Goal: Information Seeking & Learning: Find specific fact

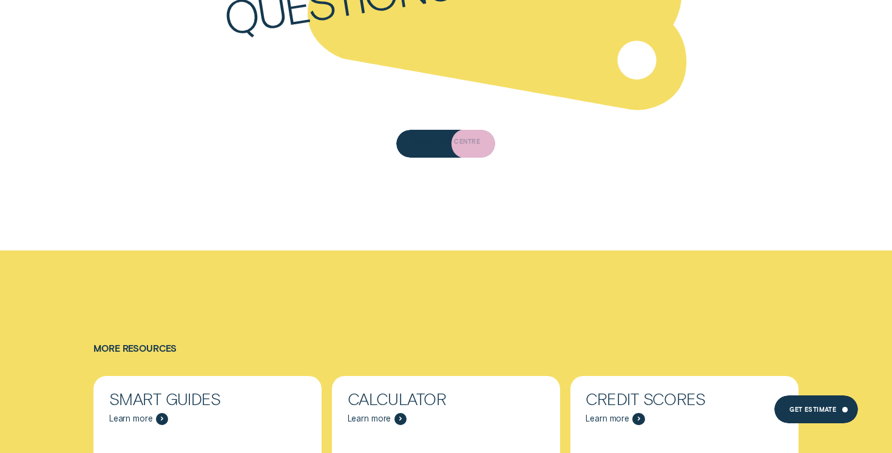
scroll to position [6660, 0]
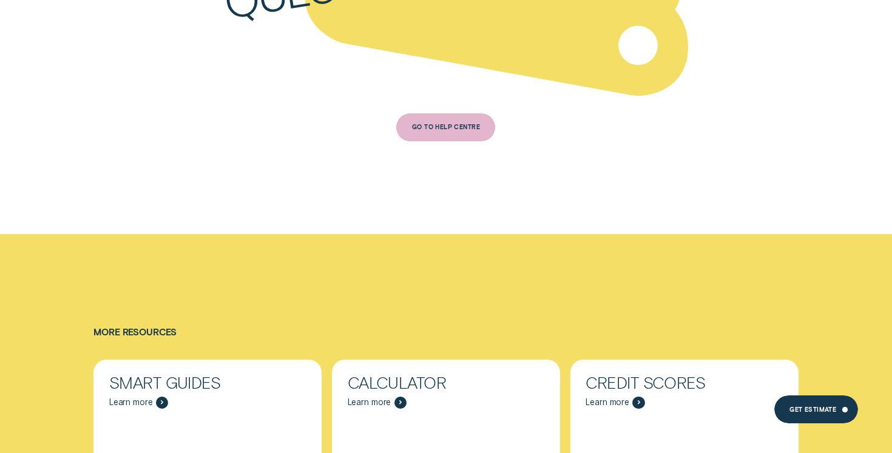
click at [455, 124] on div "Go to Help Centre" at bounding box center [446, 126] width 68 height 5
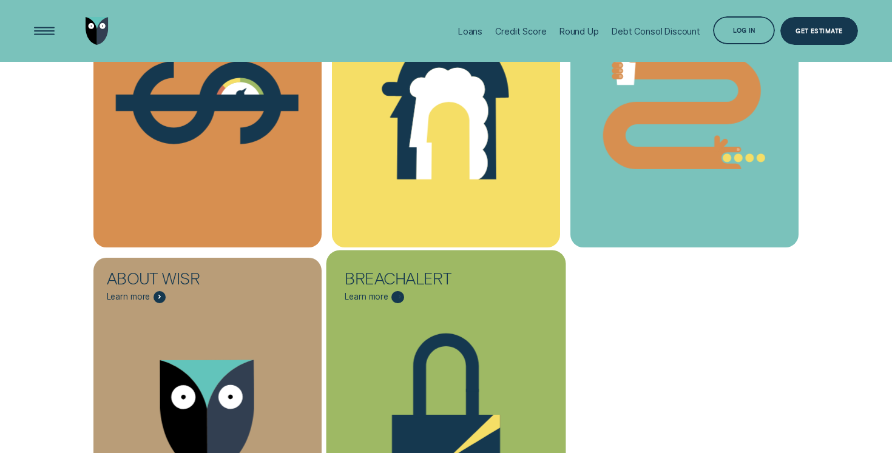
scroll to position [412, 0]
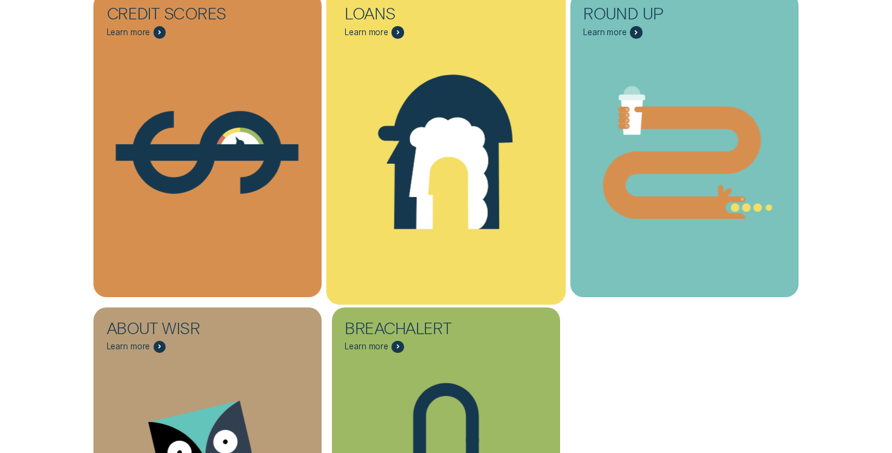
click at [455, 112] on icon "Loans - Learn more" at bounding box center [445, 152] width 135 height 155
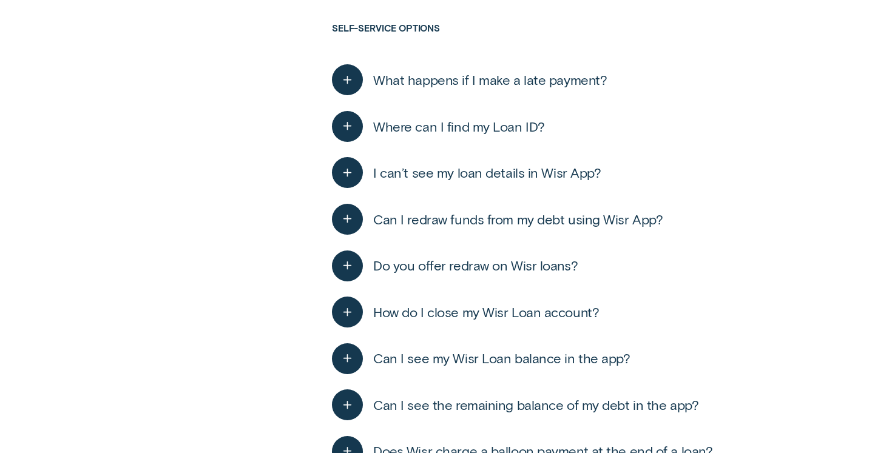
scroll to position [1812, 0]
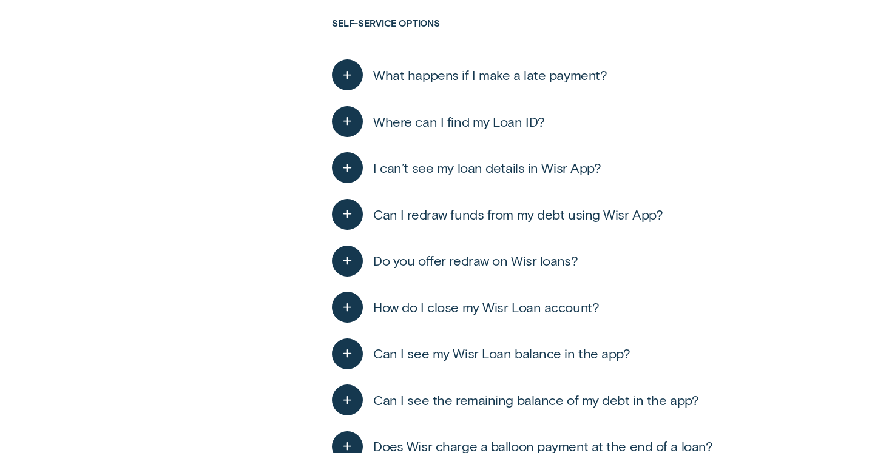
click at [436, 83] on button "What happens if I make a late payment?" at bounding box center [469, 74] width 275 height 31
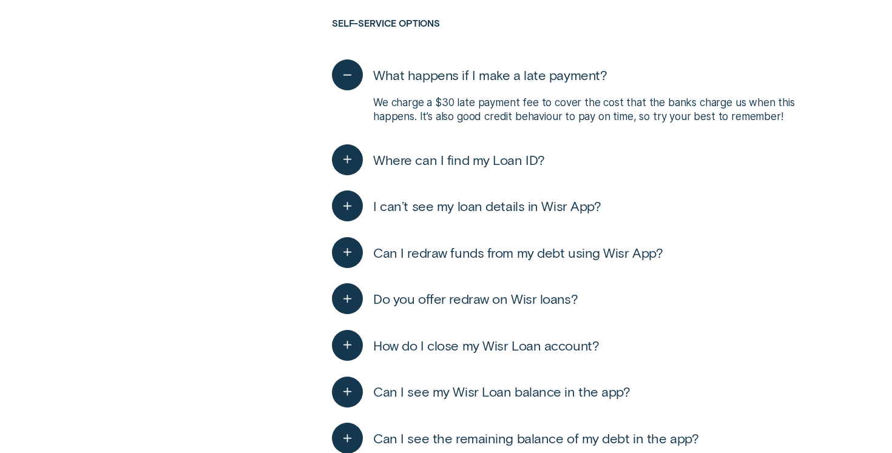
click at [453, 163] on span "Where can I find my Loan ID?" at bounding box center [459, 160] width 172 height 17
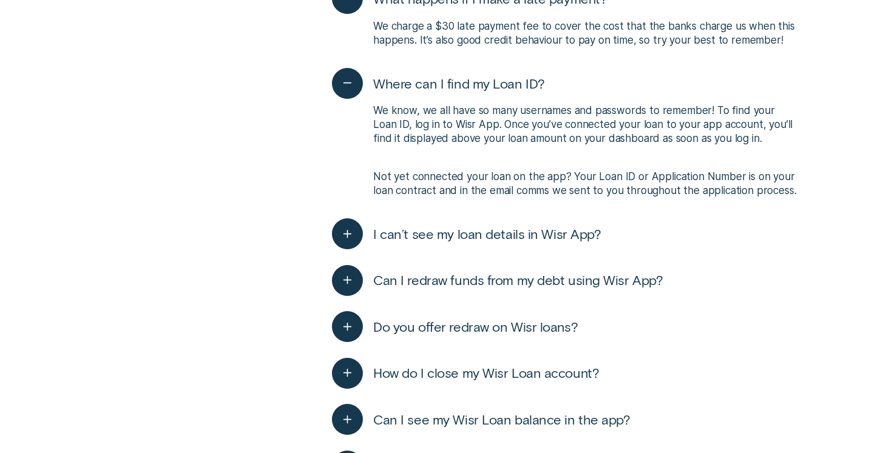
scroll to position [1898, 0]
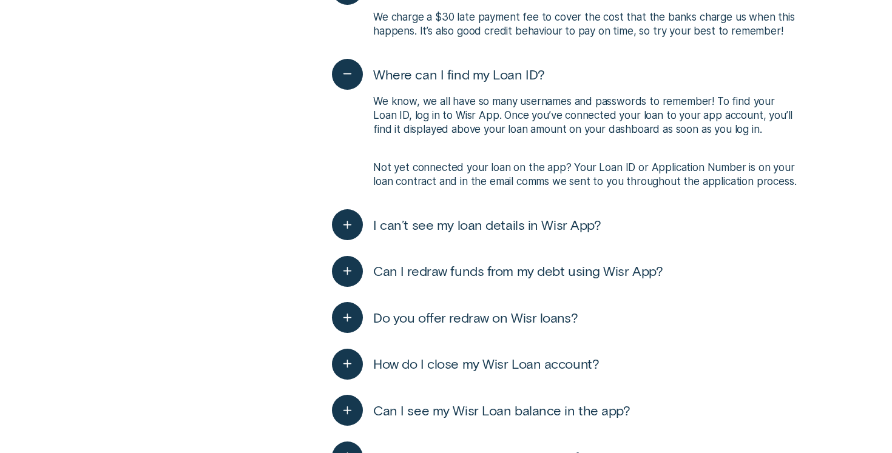
click at [481, 232] on button "I can’t see my loan details in Wisr App?" at bounding box center [466, 224] width 269 height 31
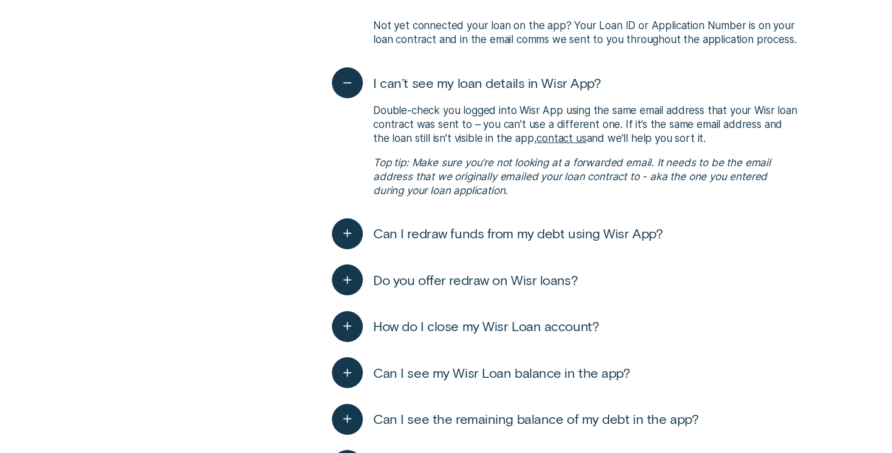
scroll to position [2060, 0]
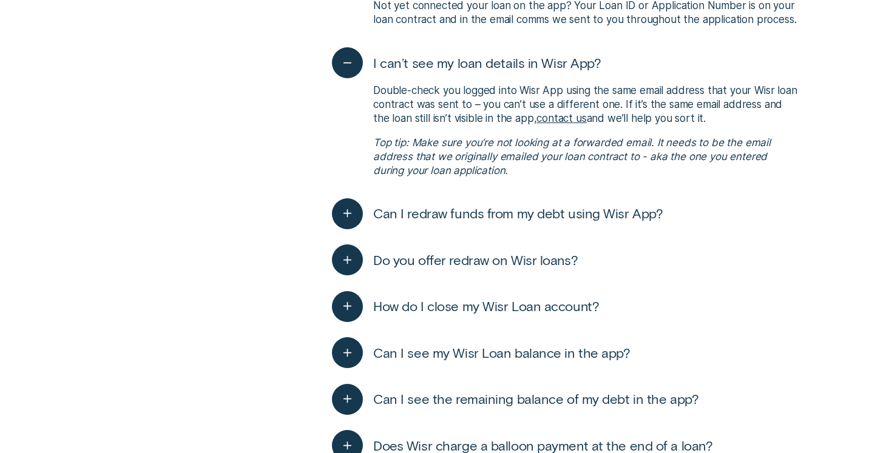
click at [478, 223] on button "Can I redraw funds from my debt using Wisr App?" at bounding box center [497, 213] width 331 height 31
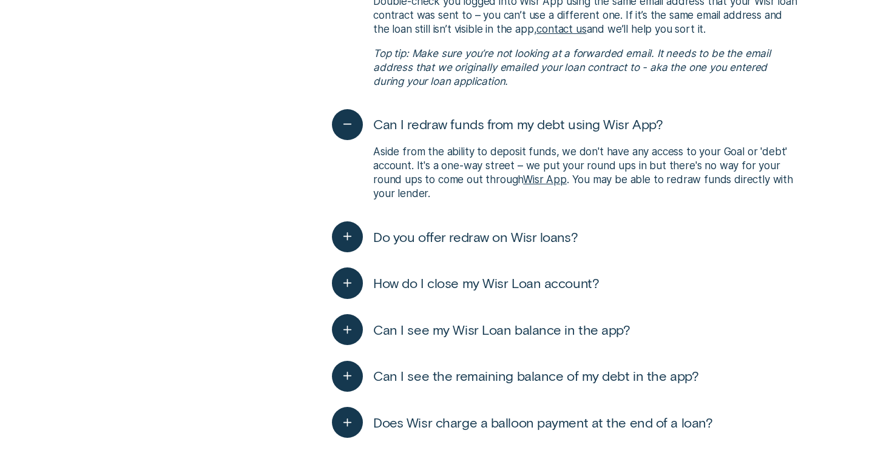
scroll to position [2160, 0]
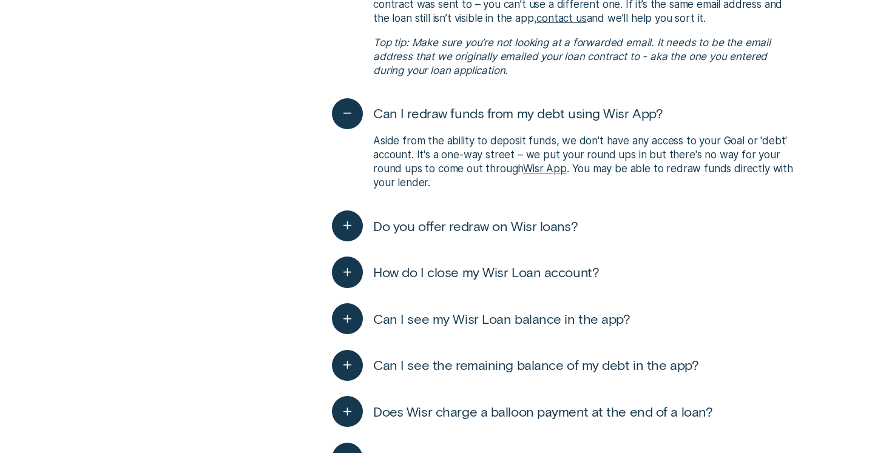
click at [484, 276] on span "How do I close my Wisr Loan account?" at bounding box center [486, 272] width 226 height 17
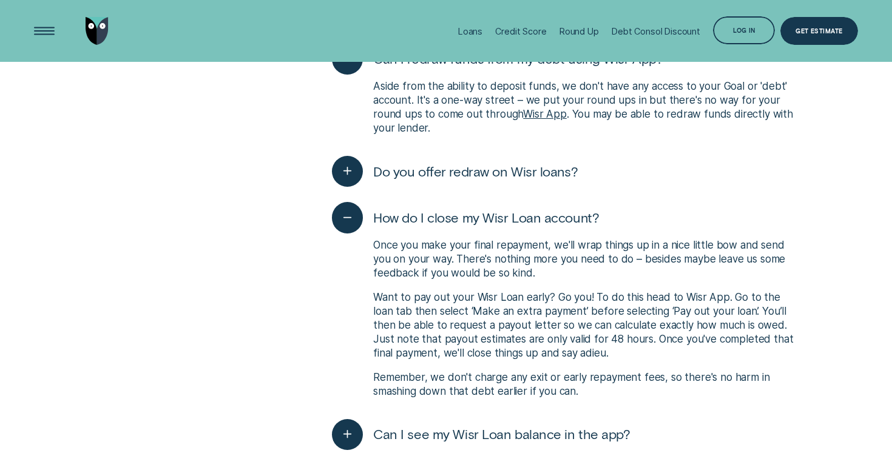
scroll to position [2206, 0]
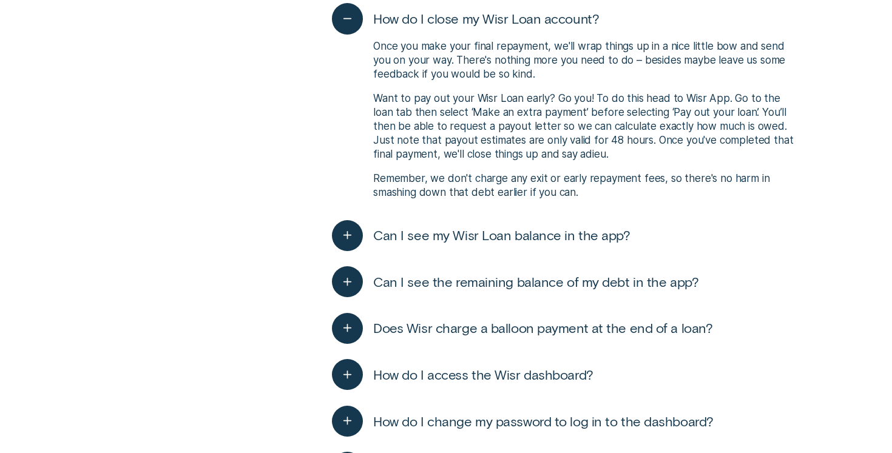
scroll to position [2430, 0]
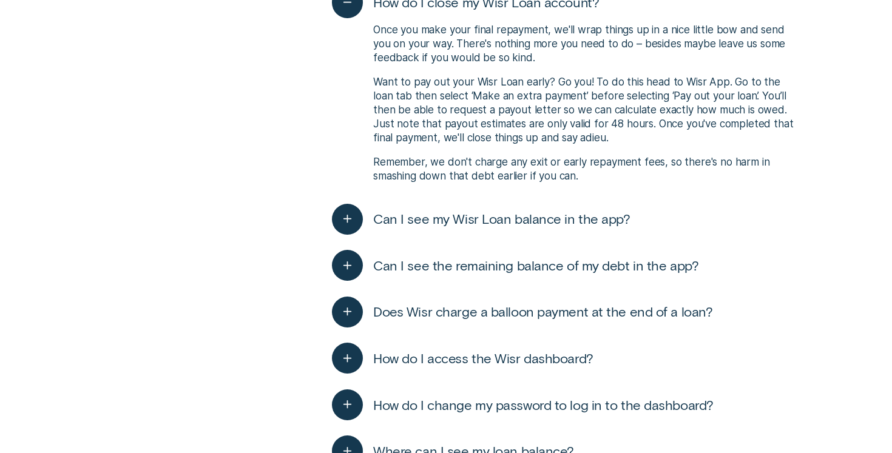
click at [554, 220] on span "Can I see my Wisr Loan balance in the app?" at bounding box center [501, 219] width 257 height 17
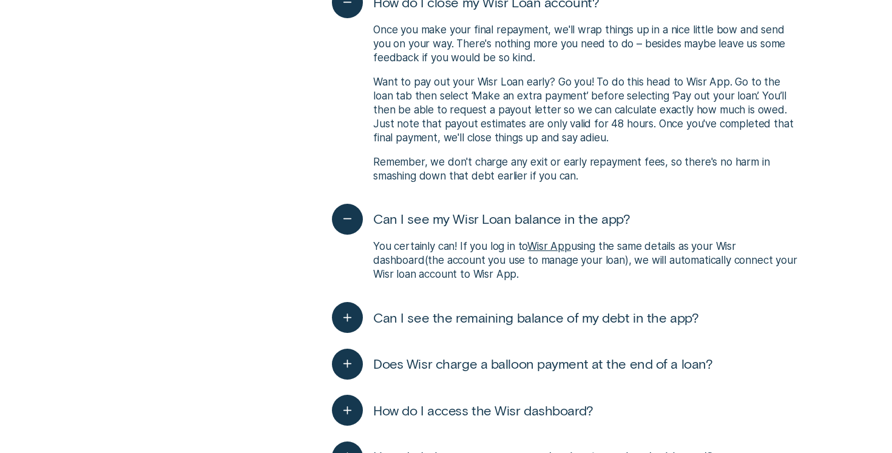
click at [462, 310] on span "Can I see the remaining balance of my debt in the app?" at bounding box center [535, 318] width 325 height 17
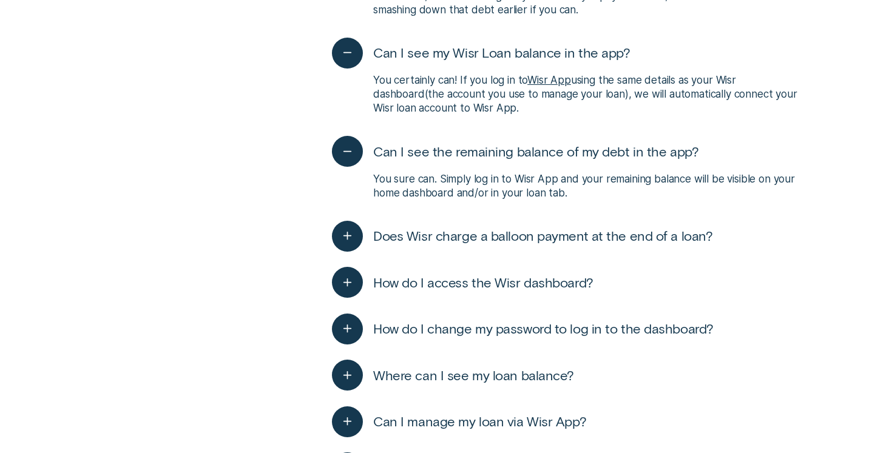
scroll to position [2597, 0]
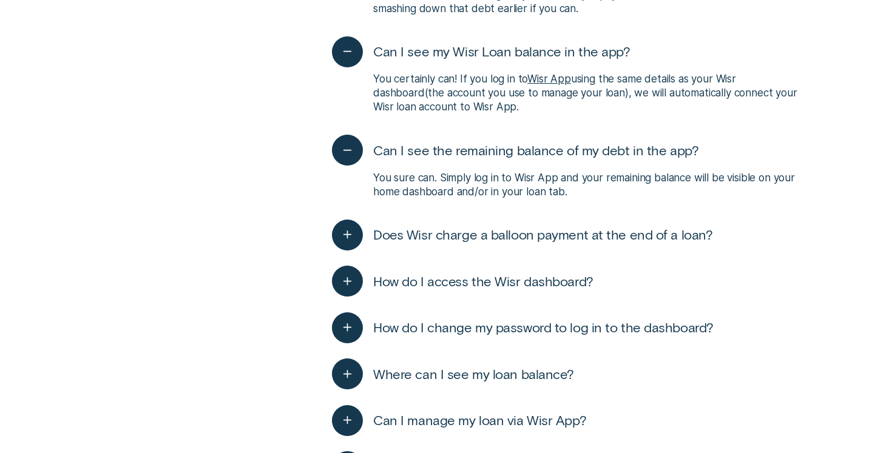
click at [428, 234] on span "Does Wisr charge a balloon payment at the end of a loan?" at bounding box center [542, 234] width 339 height 17
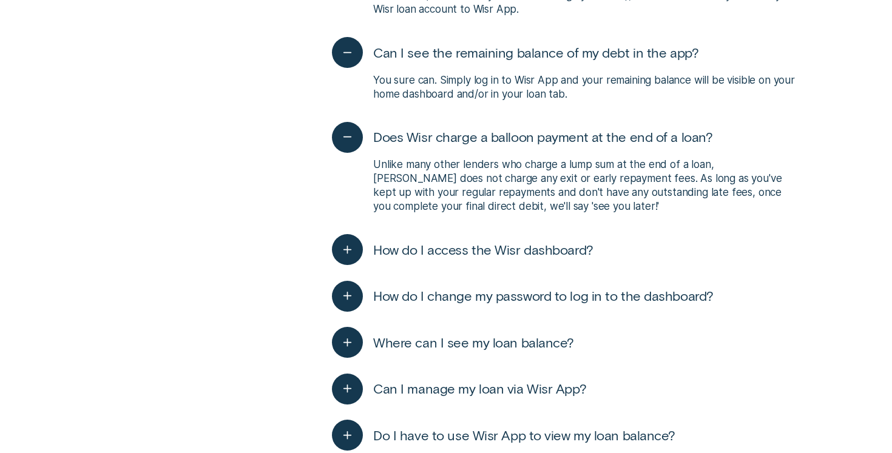
scroll to position [2696, 0]
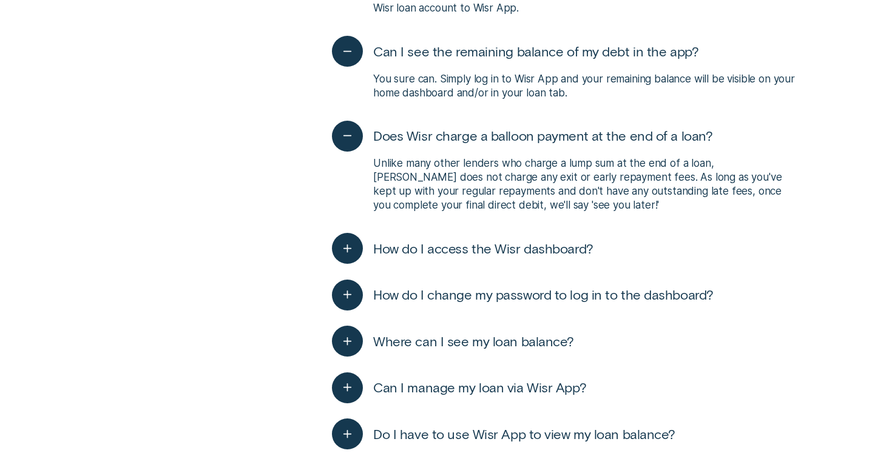
click at [520, 235] on button "How do I access the Wisr dashboard?" at bounding box center [463, 248] width 262 height 31
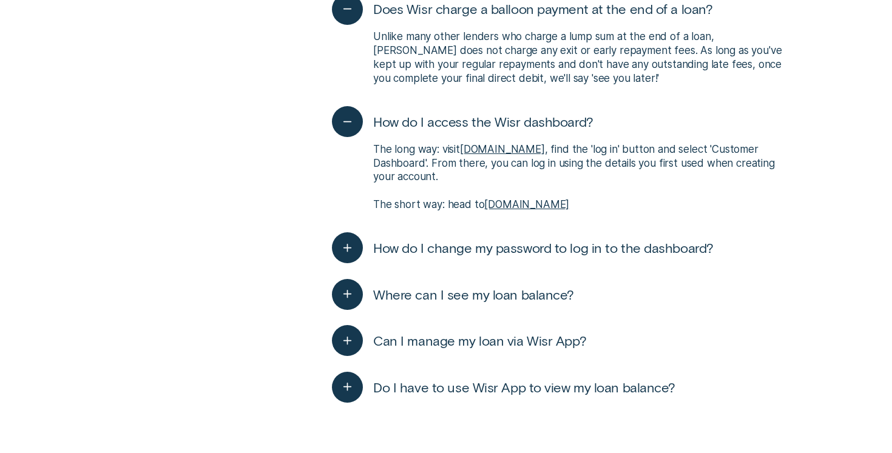
scroll to position [2855, 0]
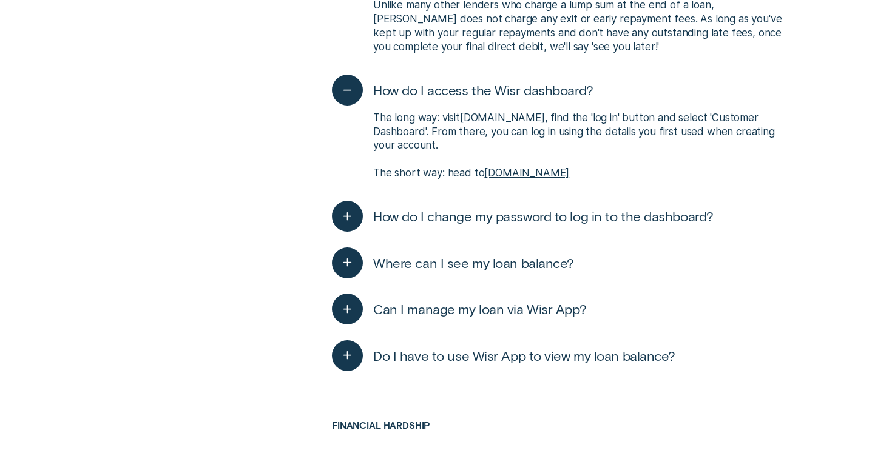
click at [498, 208] on span "How do I change my password to log in to the dashboard?" at bounding box center [543, 216] width 341 height 17
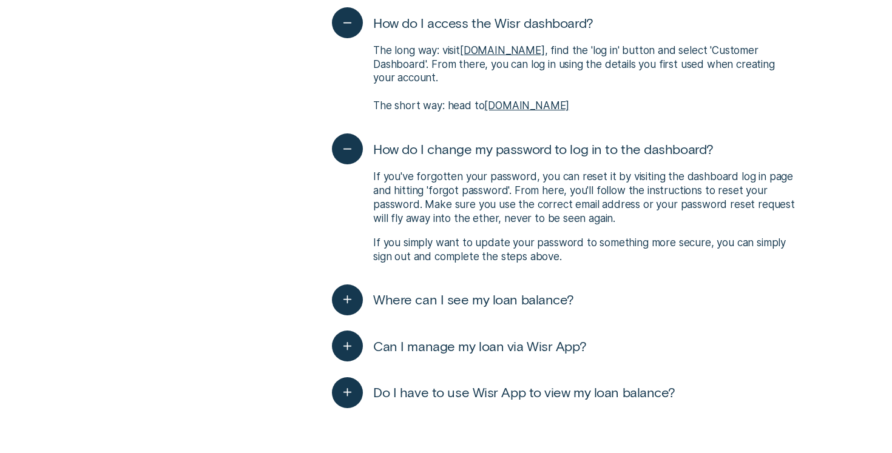
scroll to position [2942, 0]
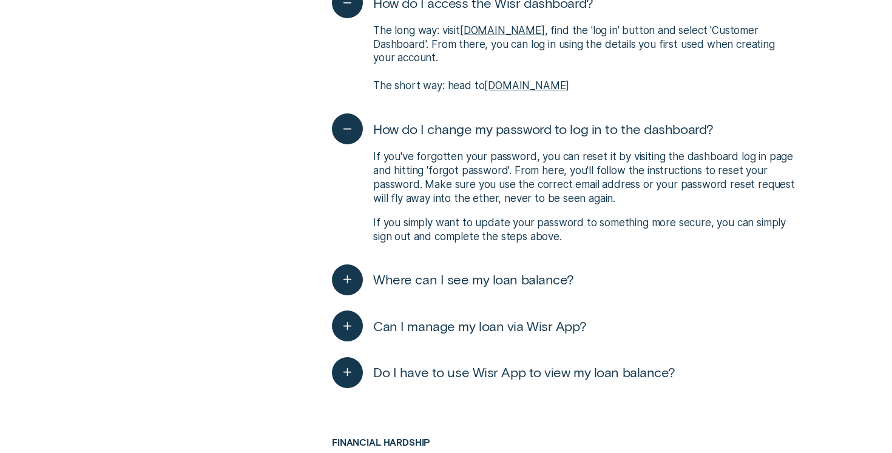
click at [515, 271] on span "Where can I see my loan balance?" at bounding box center [473, 279] width 201 height 17
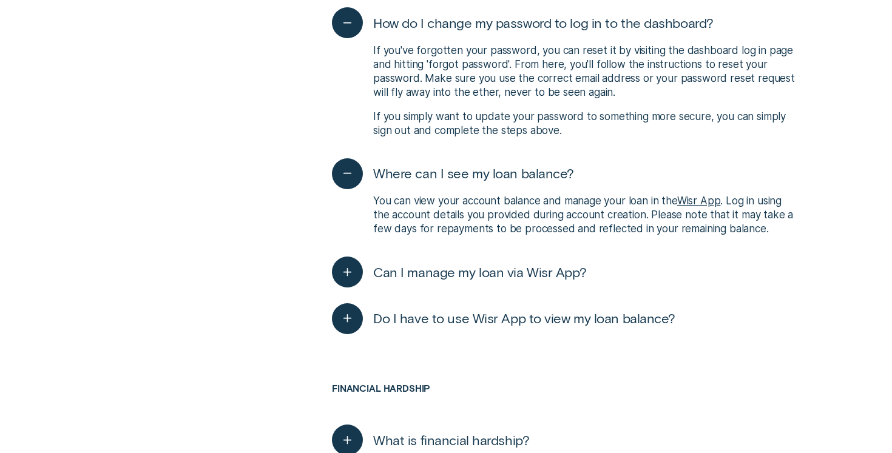
scroll to position [3049, 0]
click at [515, 265] on button "Can I manage my loan via Wisr App?" at bounding box center [459, 271] width 254 height 31
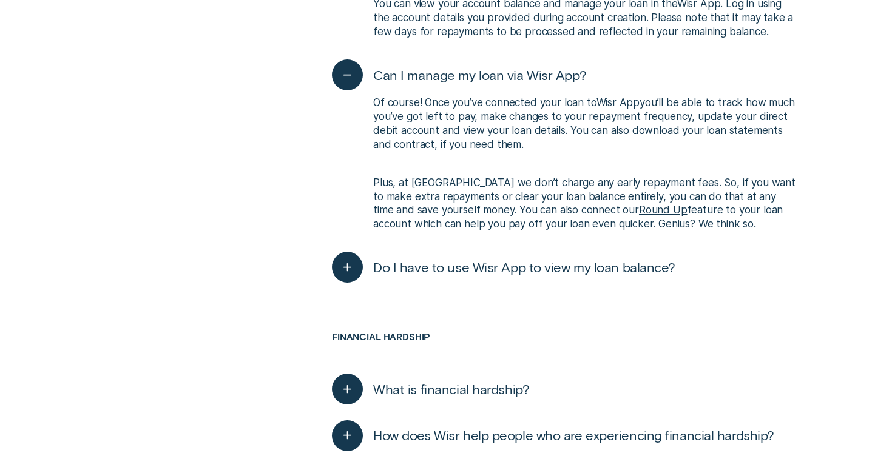
scroll to position [3247, 0]
click at [516, 260] on button "Do I have to use Wisr App to view my loan balance?" at bounding box center [504, 266] width 344 height 31
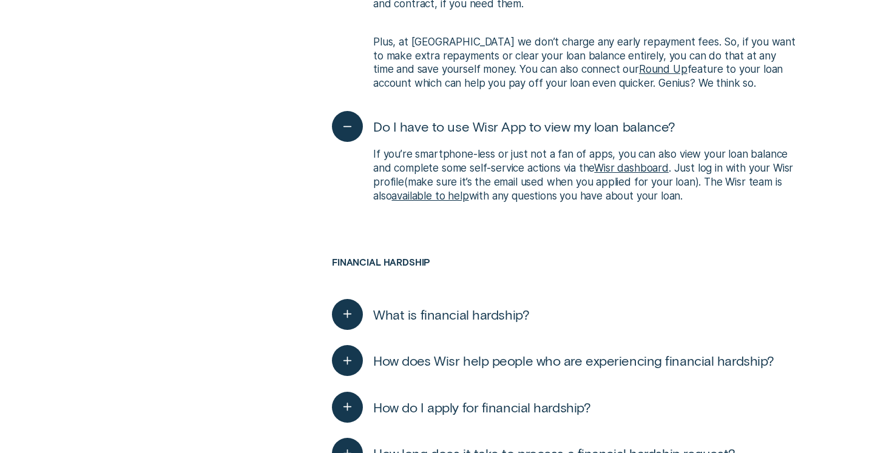
scroll to position [3467, 0]
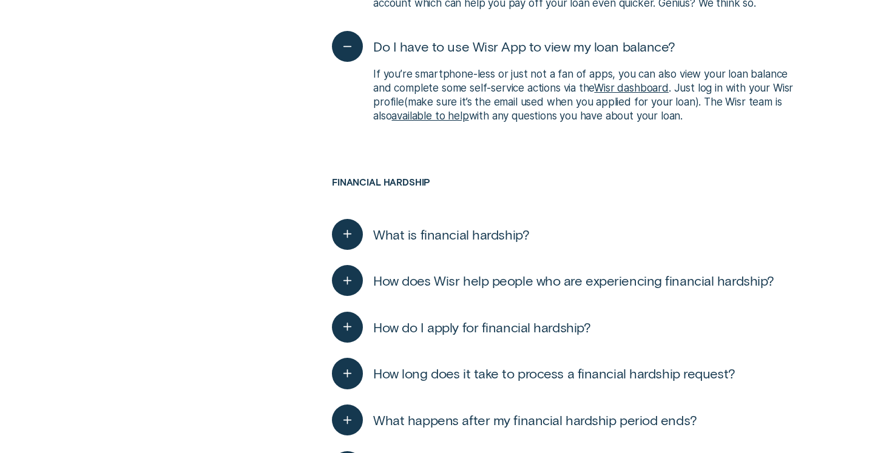
click at [481, 226] on span "What is financial hardship?" at bounding box center [451, 234] width 156 height 17
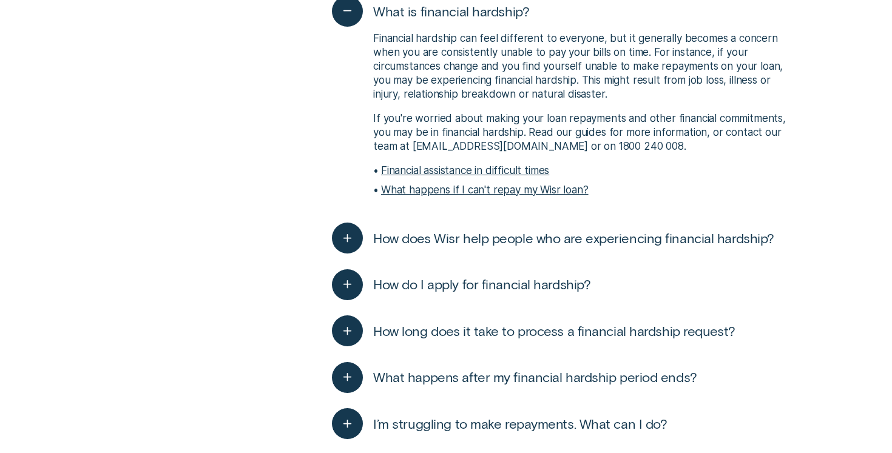
scroll to position [3691, 0]
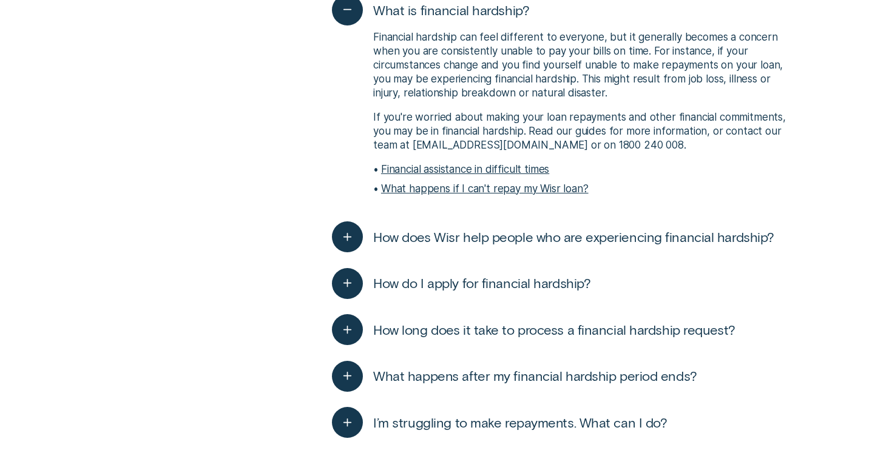
click at [487, 268] on button "How do I apply for financial hardship?" at bounding box center [461, 283] width 259 height 31
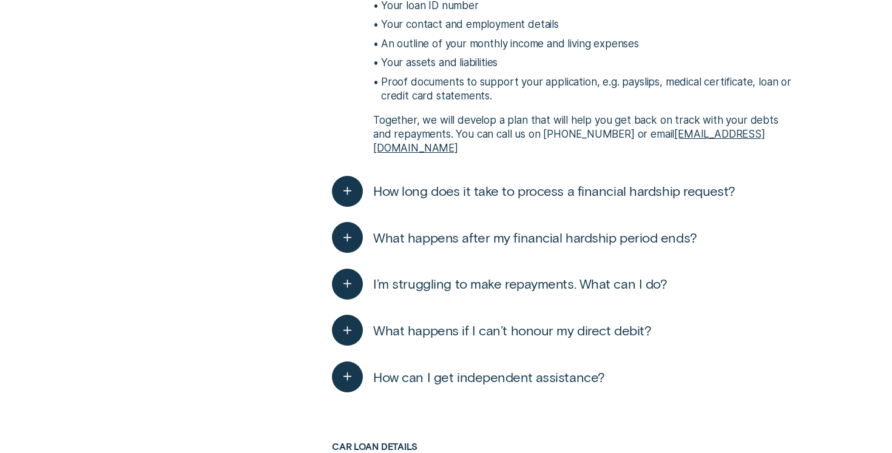
scroll to position [4088, 0]
click at [487, 275] on span "I’m struggling to make repayments. What can I do?" at bounding box center [520, 283] width 294 height 17
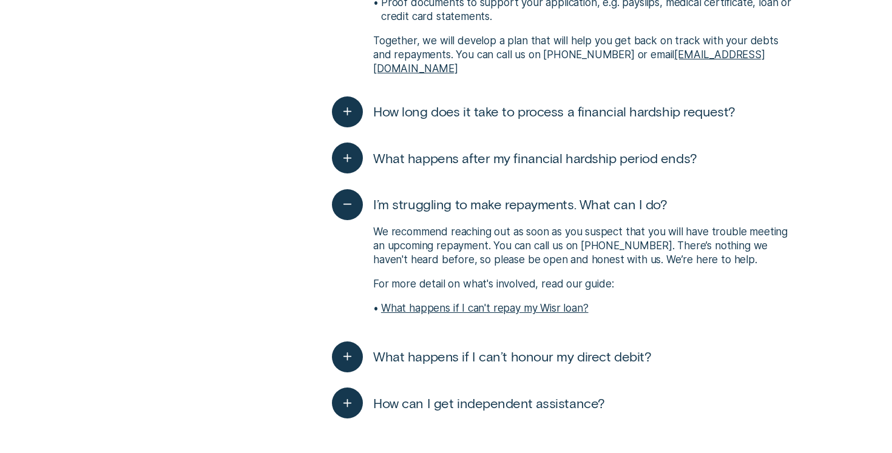
scroll to position [4169, 0]
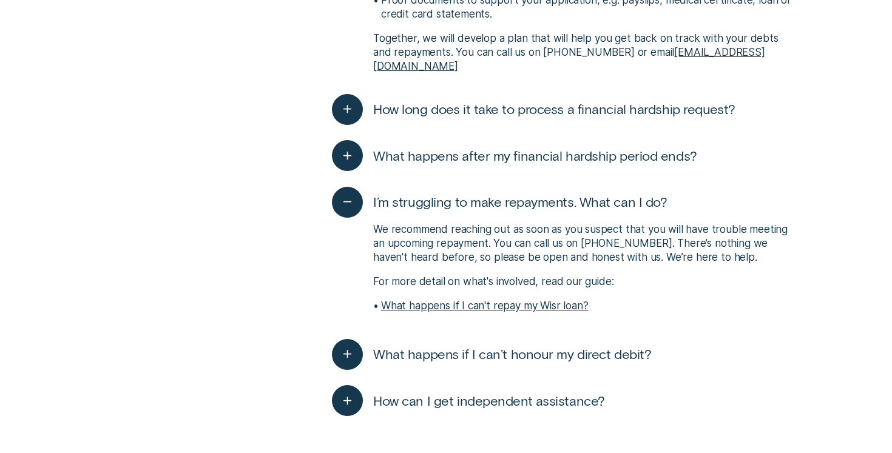
click at [490, 346] on span "What happens if I can’t honour my direct debit?" at bounding box center [512, 354] width 278 height 17
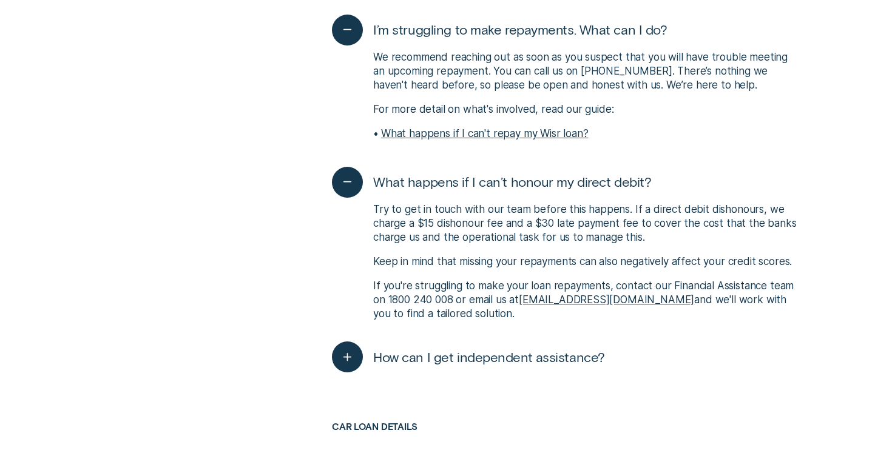
scroll to position [4344, 0]
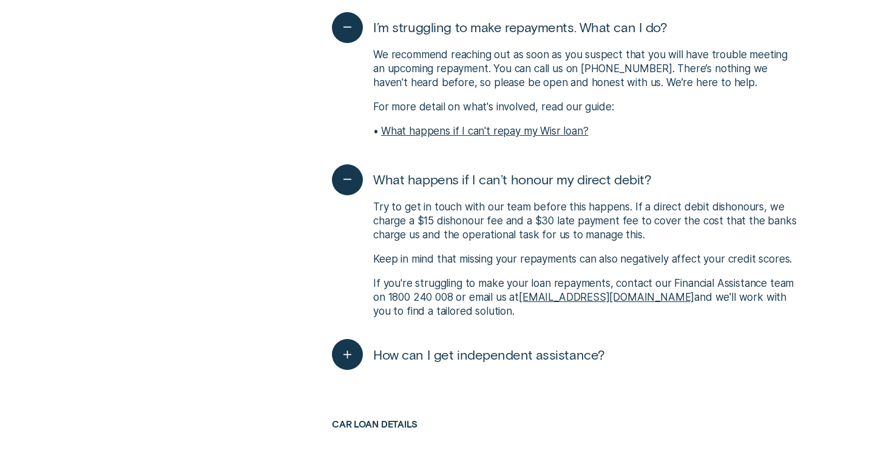
click at [490, 347] on span "How can I get independent assistance?" at bounding box center [489, 355] width 232 height 17
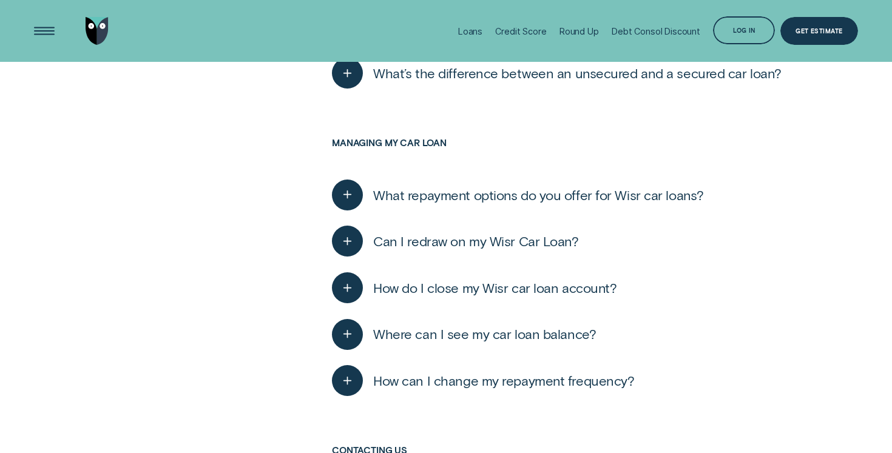
scroll to position [2829, 0]
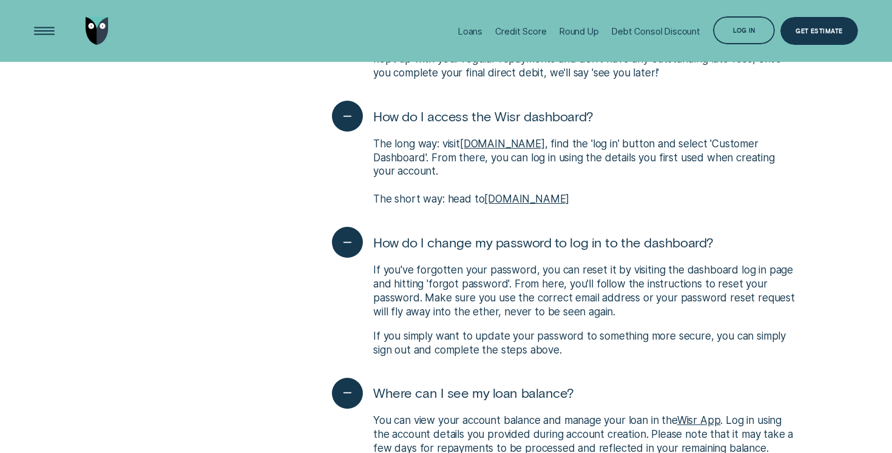
click at [446, 414] on p "You can view your account balance and manage your loan in the Wisr App . Log in…" at bounding box center [585, 435] width 425 height 42
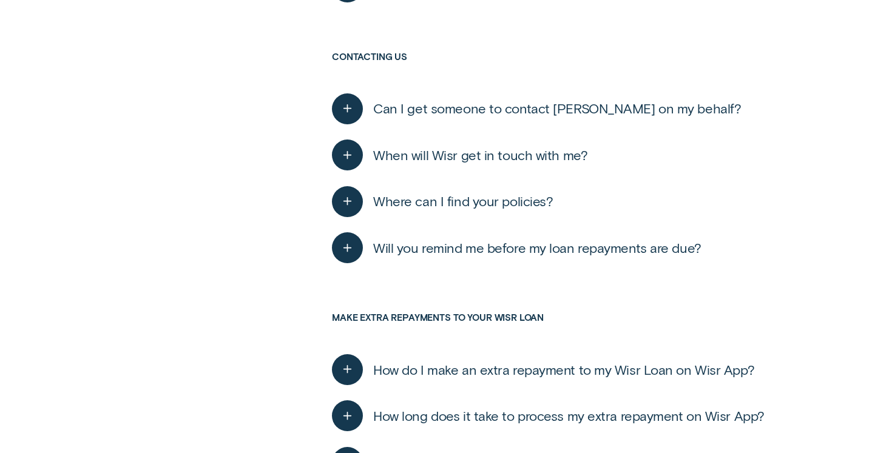
scroll to position [6408, 0]
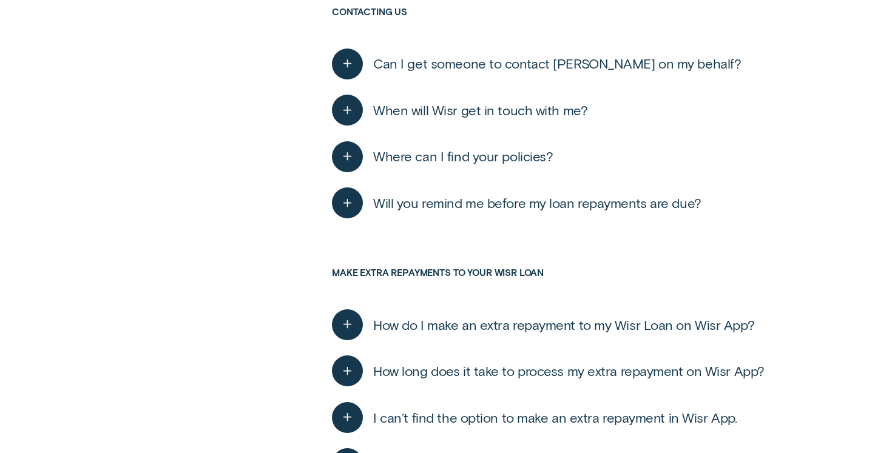
click at [466, 317] on span "How do I make an extra repayment to my Wisr Loan on Wisr App?" at bounding box center [563, 325] width 381 height 17
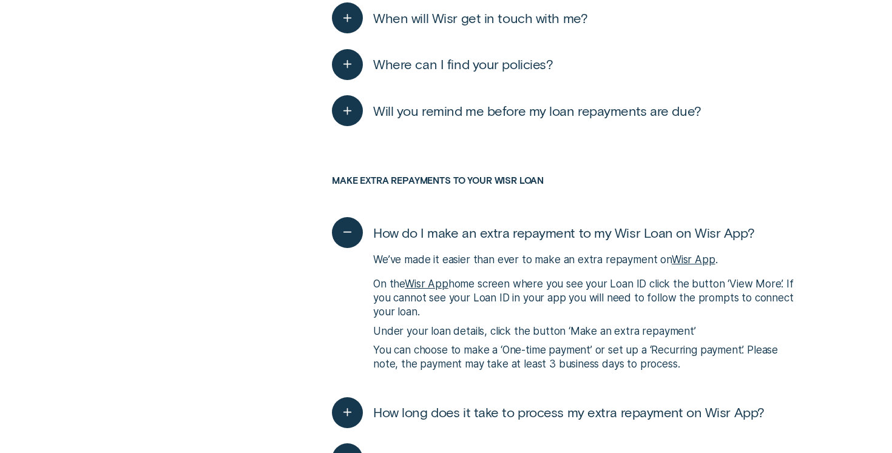
scroll to position [6524, 0]
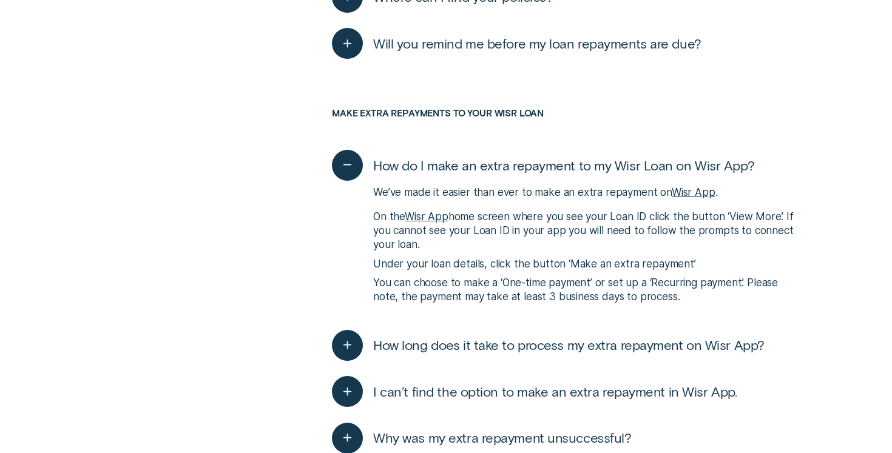
scroll to position [6569, 0]
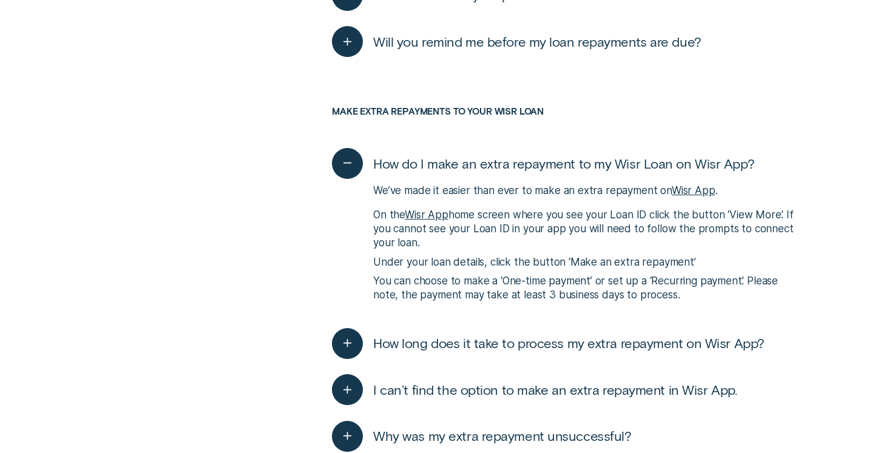
click at [629, 335] on span "How long does it take to process my extra repayment on Wisr App?" at bounding box center [569, 343] width 392 height 17
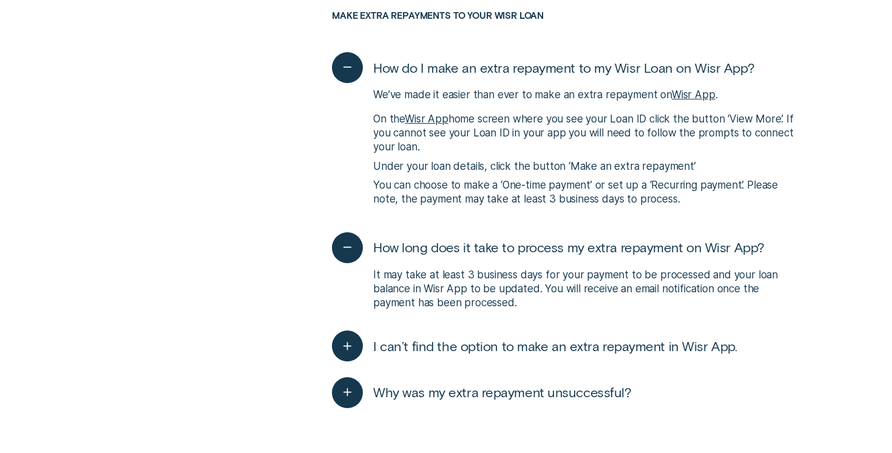
click at [629, 338] on span "I can’t find the option to make an extra repayment in Wisr App." at bounding box center [555, 346] width 364 height 17
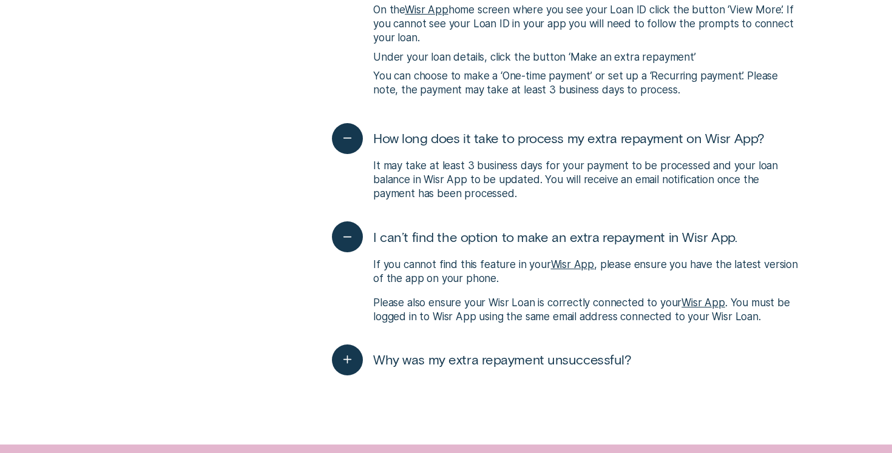
scroll to position [6775, 0]
click at [570, 351] on span "Why was my extra repayment unsuccessful?" at bounding box center [502, 359] width 258 height 17
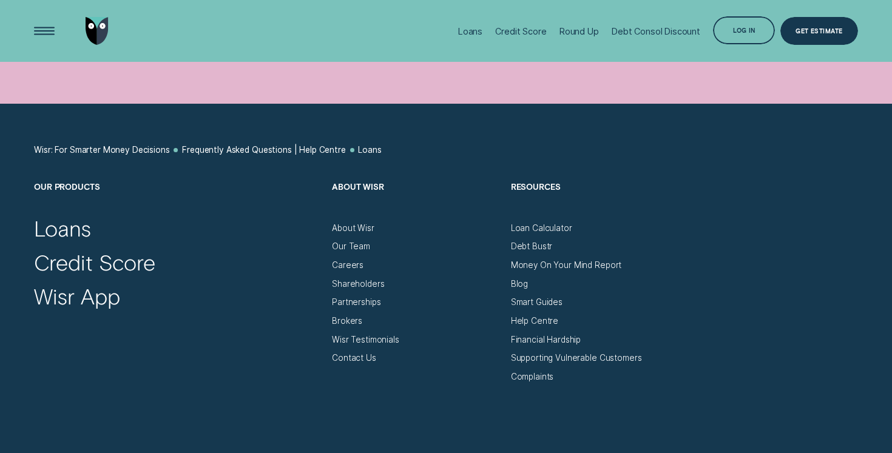
scroll to position [7755, 0]
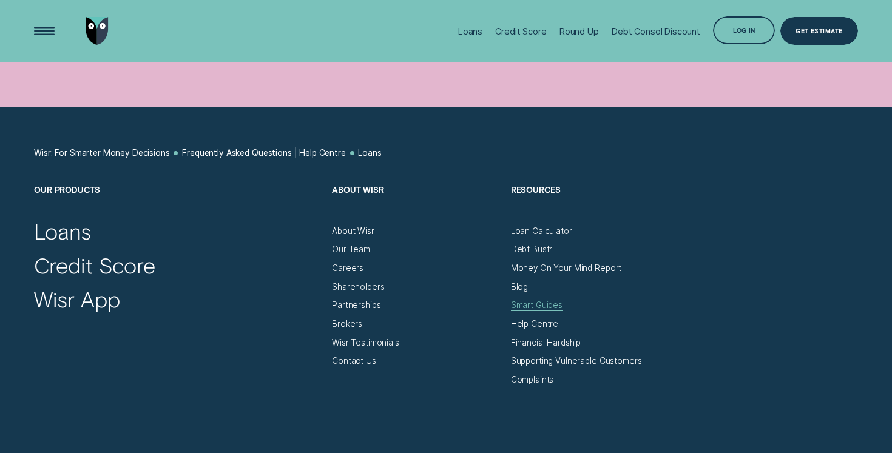
click at [534, 300] on div "Smart Guides" at bounding box center [537, 305] width 52 height 10
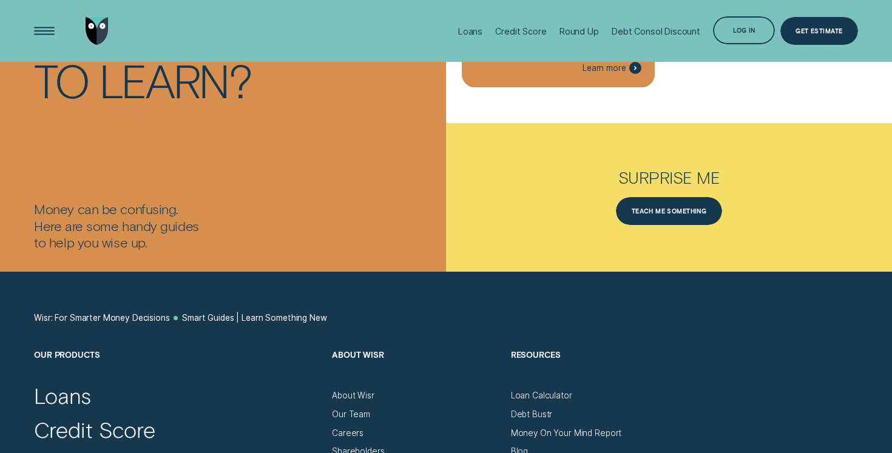
scroll to position [2405, 0]
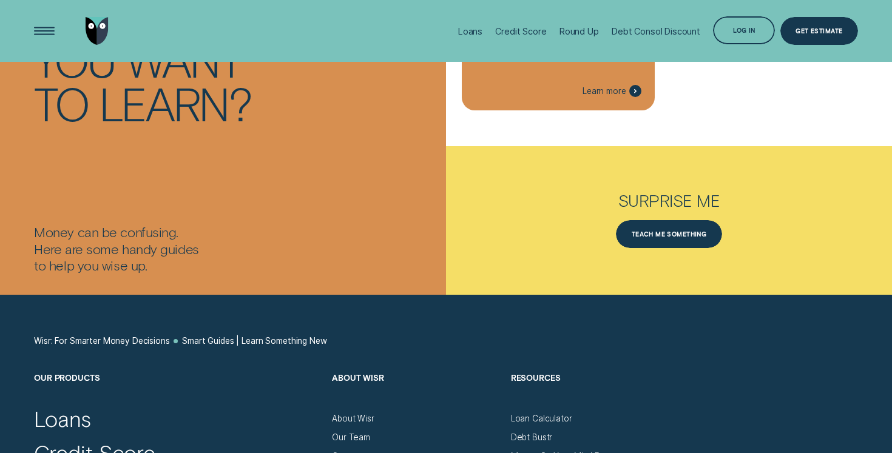
scroll to position [2793, 0]
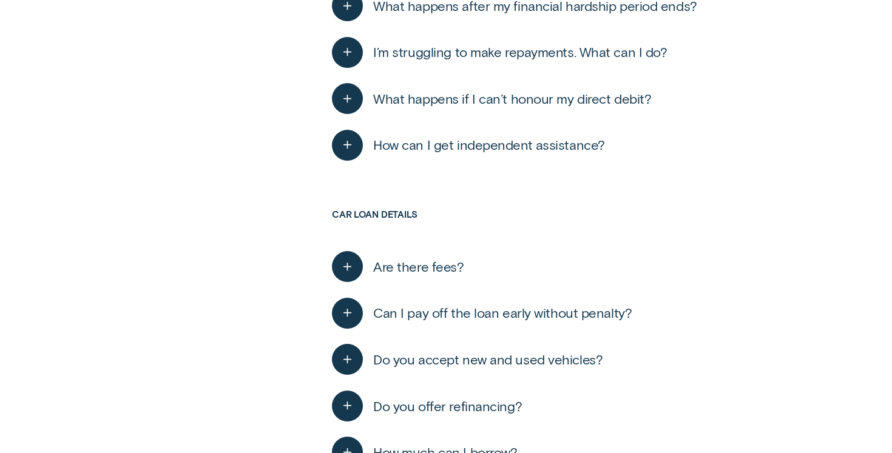
scroll to position [412, 0]
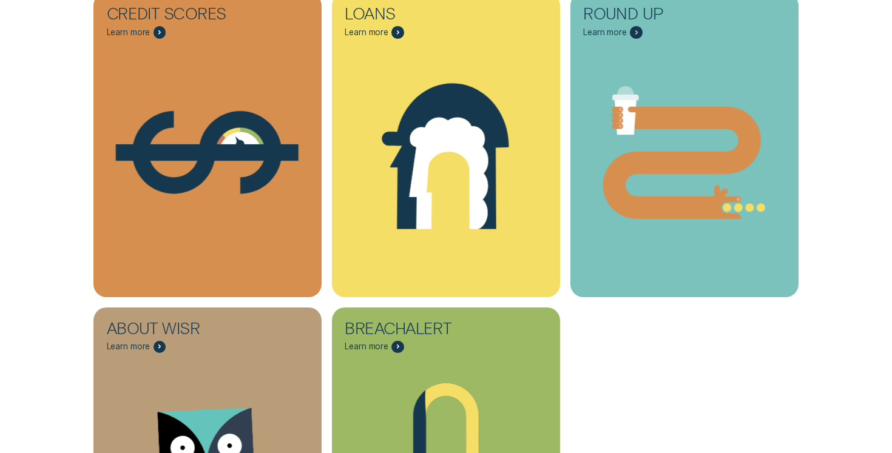
click at [838, 129] on div "All Topics Credit Scores Learn more Credit Score - Dollar Loans Learn more Pers…" at bounding box center [446, 290] width 835 height 767
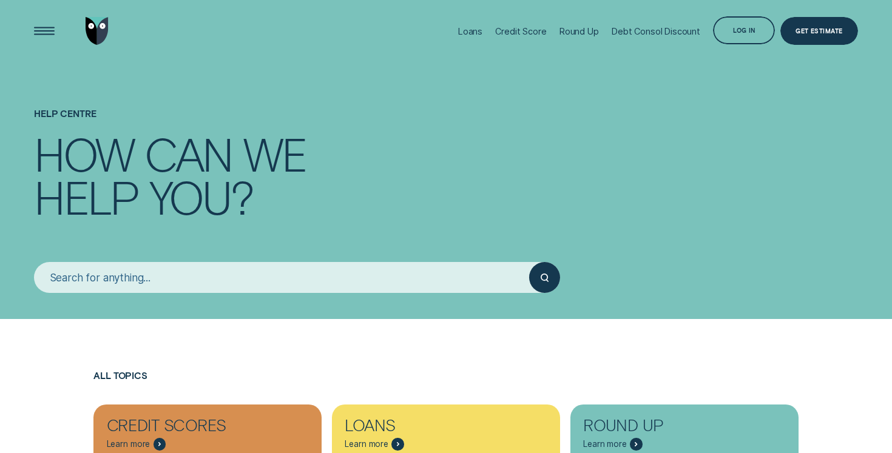
click at [293, 282] on input "search" at bounding box center [281, 277] width 495 height 31
click at [46, 22] on div "Open Menu" at bounding box center [44, 31] width 39 height 39
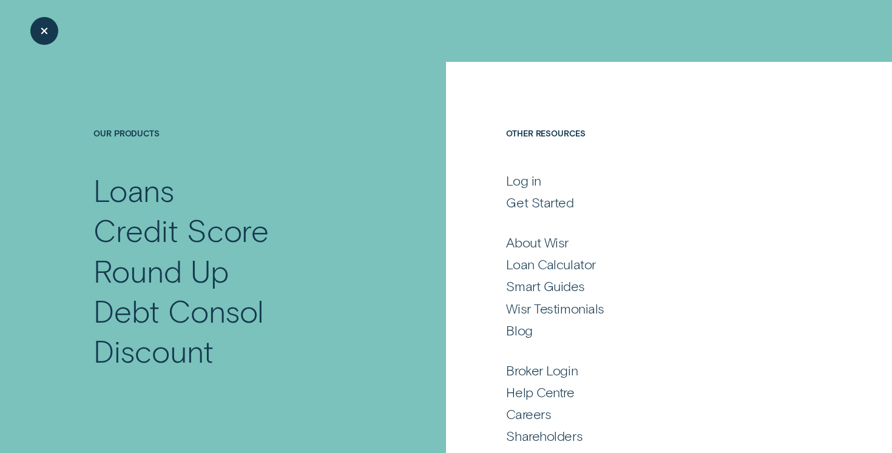
scroll to position [31, 0]
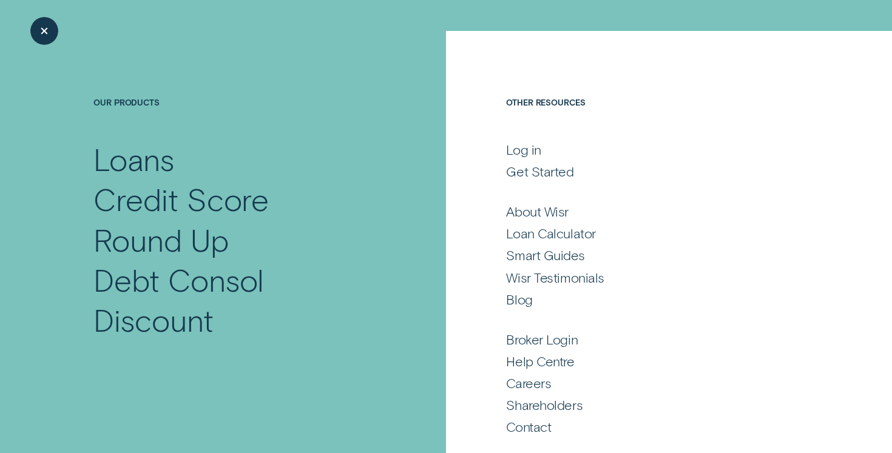
click at [44, 34] on div "Close Menu" at bounding box center [44, 31] width 39 height 39
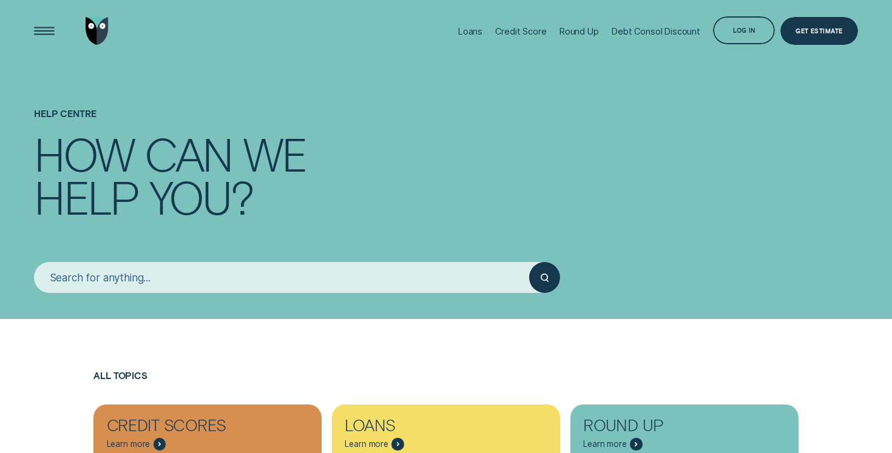
click at [140, 276] on input "search" at bounding box center [281, 277] width 495 height 31
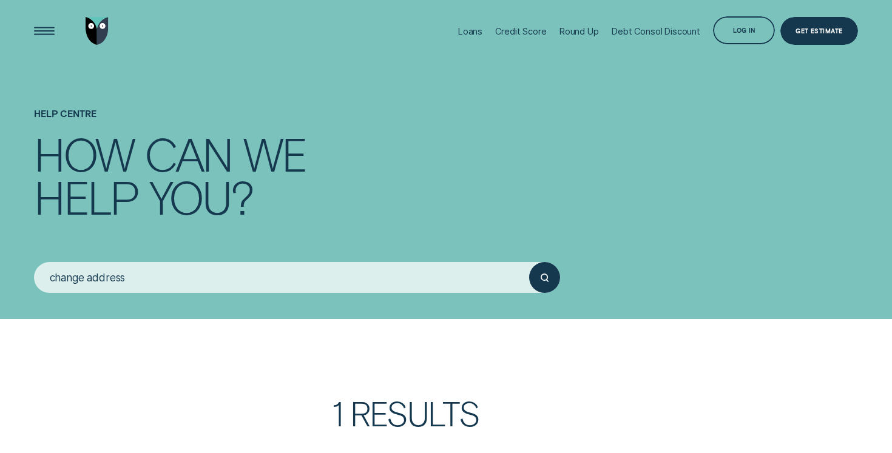
type input "change address"
click at [529, 262] on button "submit" at bounding box center [544, 277] width 31 height 31
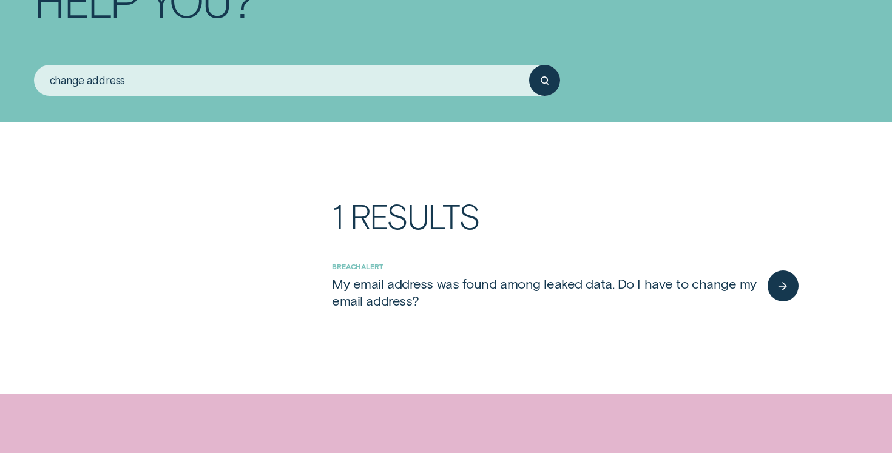
scroll to position [218, 0]
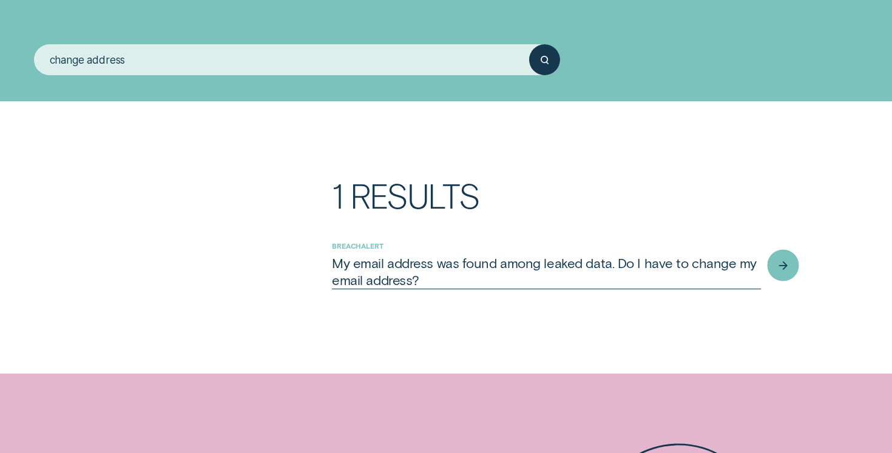
click at [479, 263] on div "My email address was found among leaked data. Do I have to change my email addr…" at bounding box center [546, 271] width 429 height 33
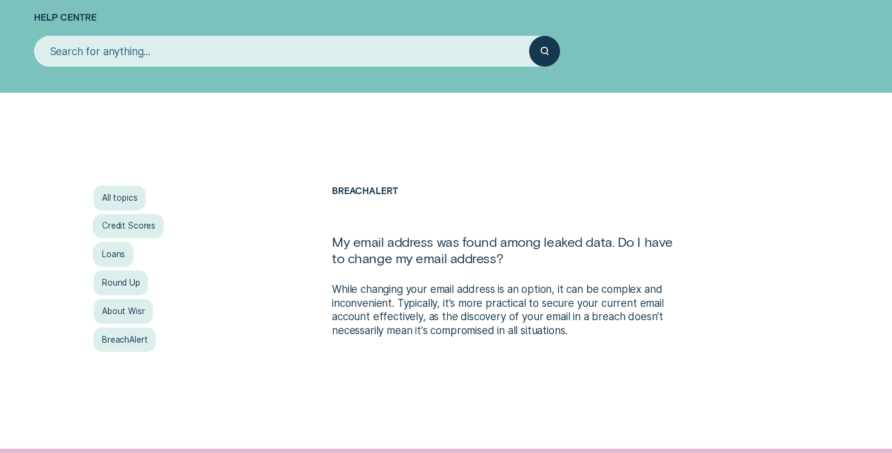
scroll to position [113, 0]
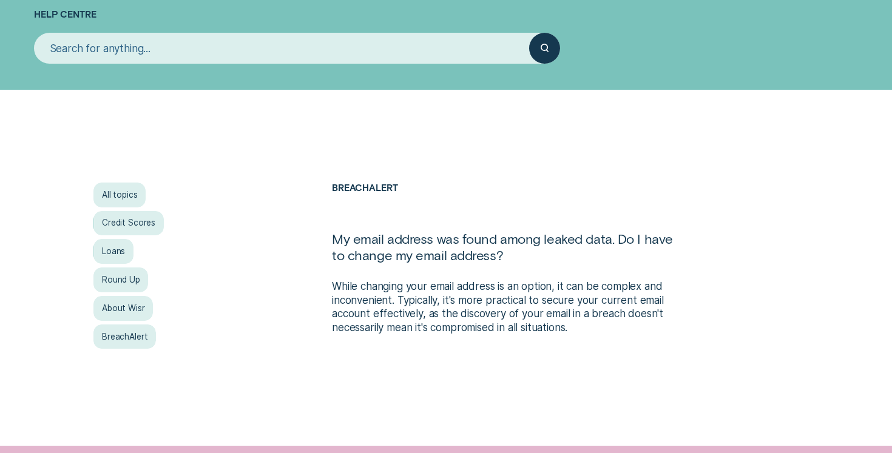
click at [143, 203] on div "All topics" at bounding box center [119, 195] width 52 height 25
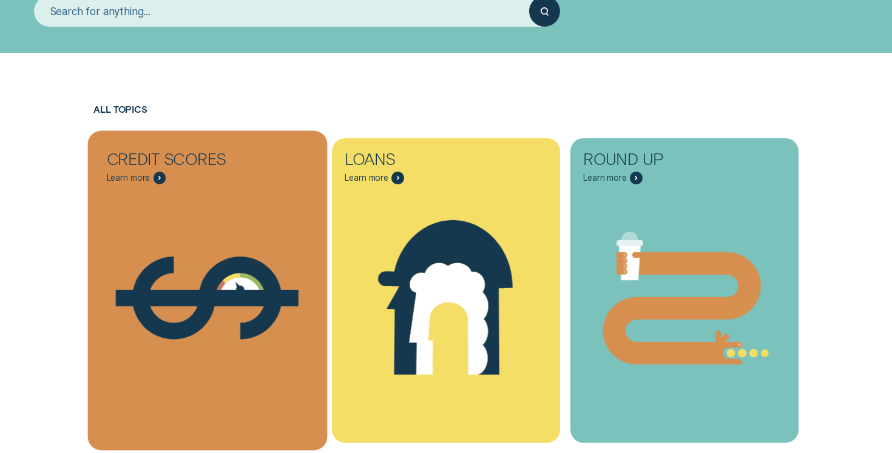
scroll to position [228, 0]
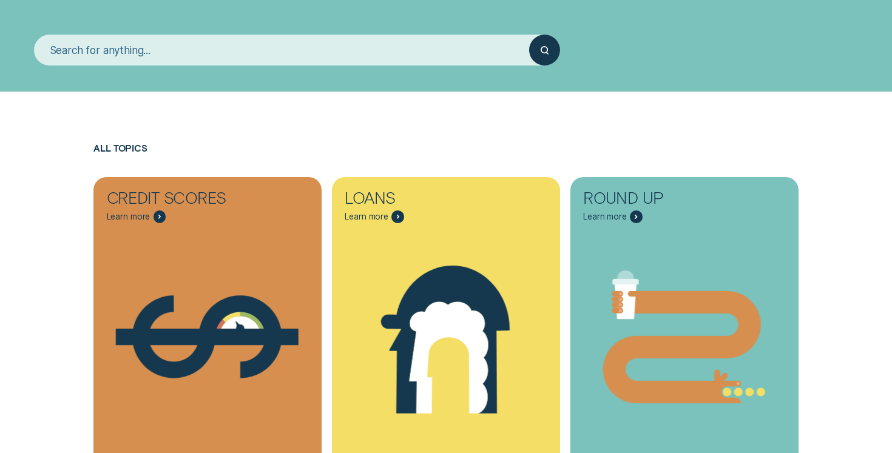
click at [124, 55] on input "search" at bounding box center [281, 50] width 495 height 31
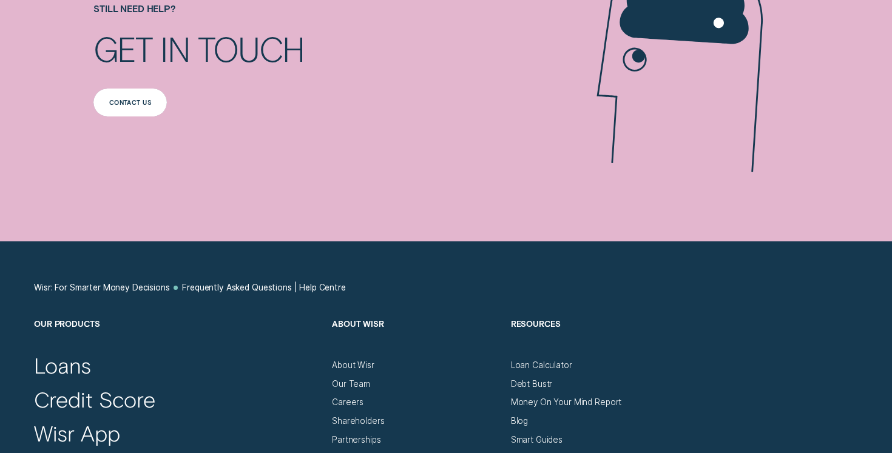
scroll to position [1541, 0]
